Goal: Information Seeking & Learning: Check status

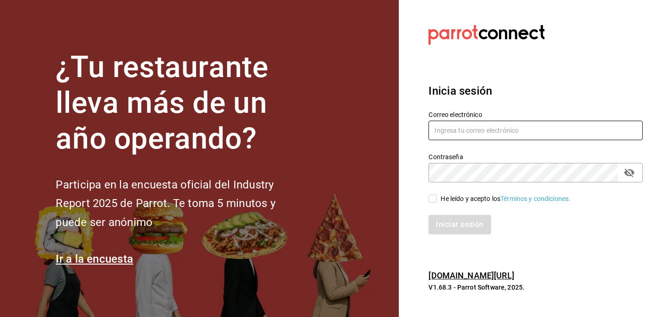
type input "[PERSON_NAME][EMAIL_ADDRESS][DOMAIN_NAME]"
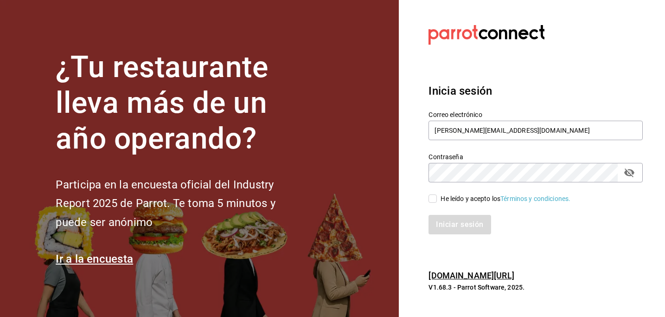
click at [435, 198] on input "He leído y acepto los Términos y condiciones." at bounding box center [432, 198] width 8 height 8
checkbox input "true"
click at [447, 232] on button "Iniciar sesión" at bounding box center [459, 224] width 63 height 19
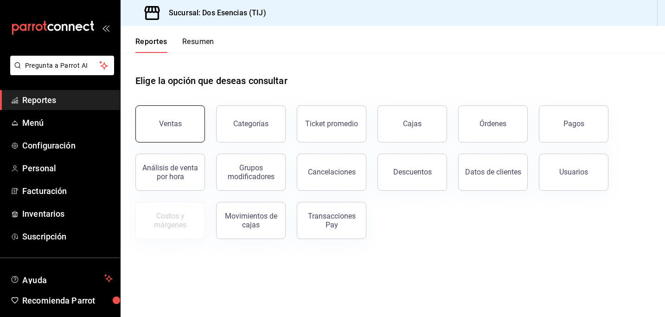
click at [178, 115] on button "Ventas" at bounding box center [170, 123] width 70 height 37
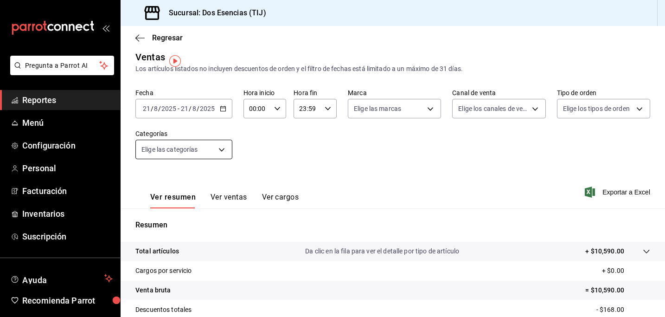
scroll to position [3, 0]
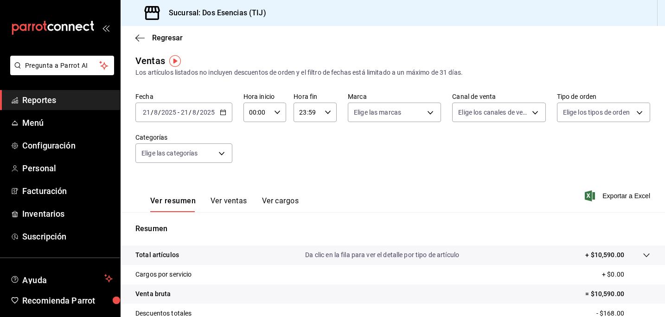
click at [190, 101] on div "Fecha 2025-08-21 21 / 8 / 2025 - 2025-08-21 21 / 8 / 2025" at bounding box center [183, 107] width 97 height 30
click at [190, 114] on span "/" at bounding box center [190, 111] width 3 height 7
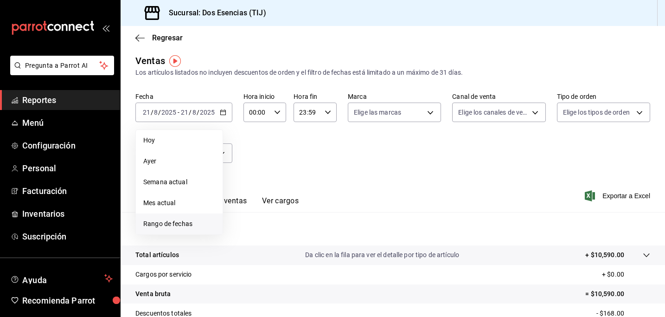
click at [169, 224] on span "Rango de fechas" at bounding box center [179, 224] width 72 height 10
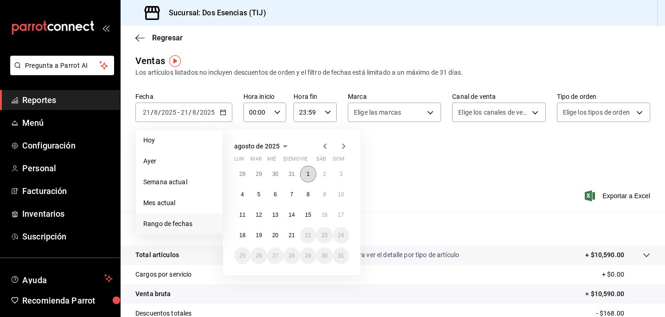
click at [309, 172] on abbr "1" at bounding box center [307, 174] width 3 height 6
click at [305, 216] on abbr "15" at bounding box center [308, 214] width 6 height 6
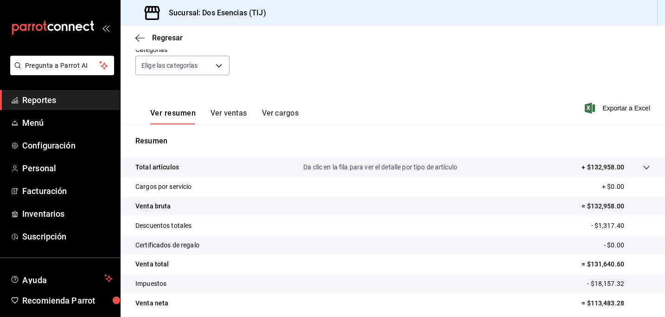
scroll to position [127, 0]
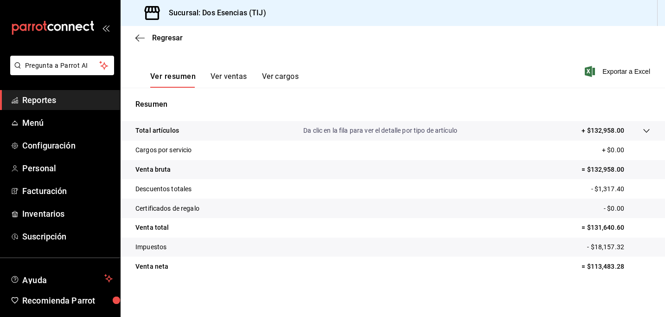
click at [369, 52] on div "Ver resumen Ver ventas Ver cargos Exportar a Excel" at bounding box center [393, 69] width 544 height 38
